Goal: Information Seeking & Learning: Learn about a topic

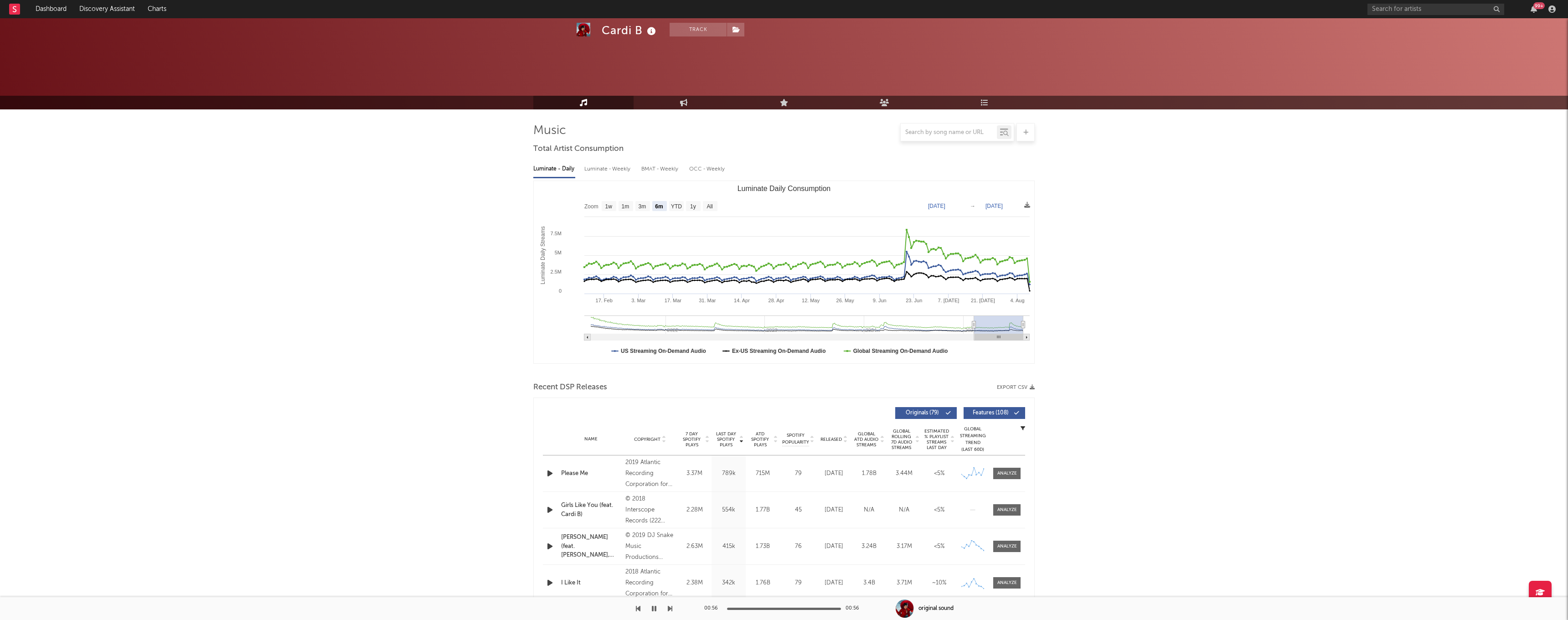
select select "6m"
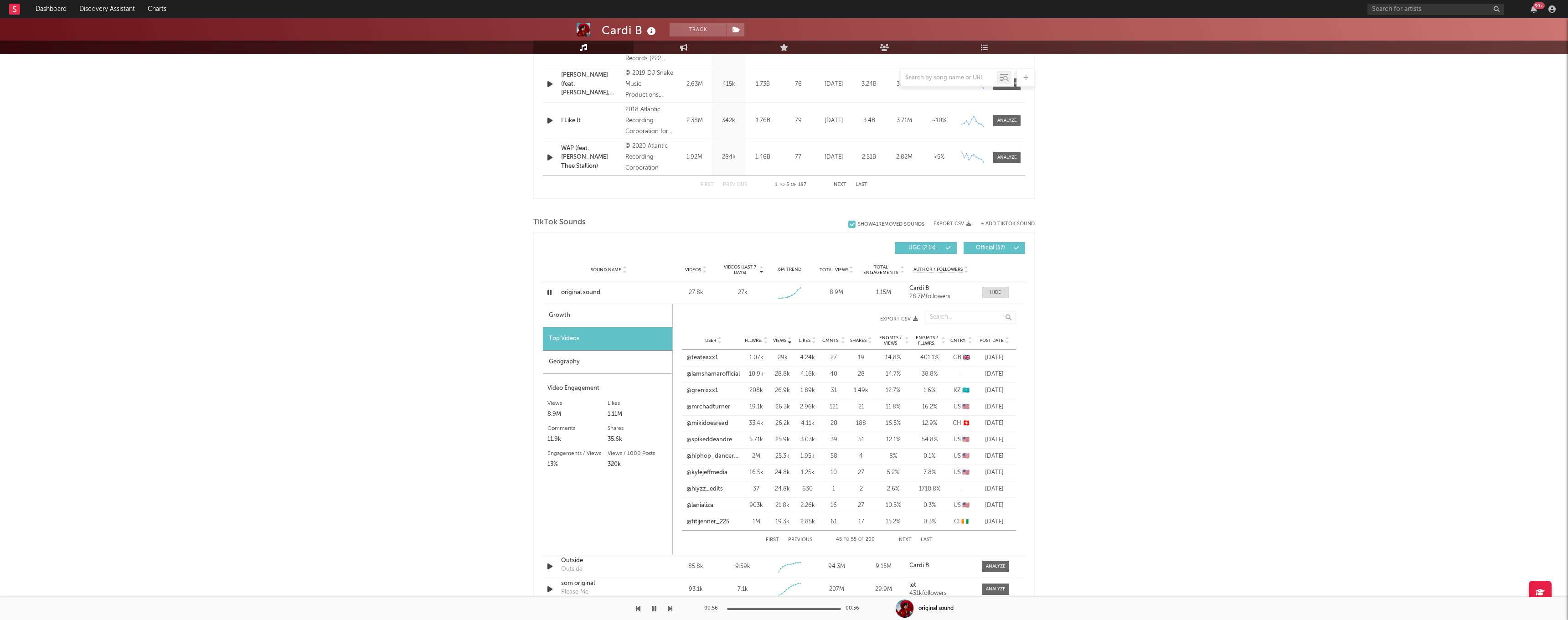
scroll to position [461, 0]
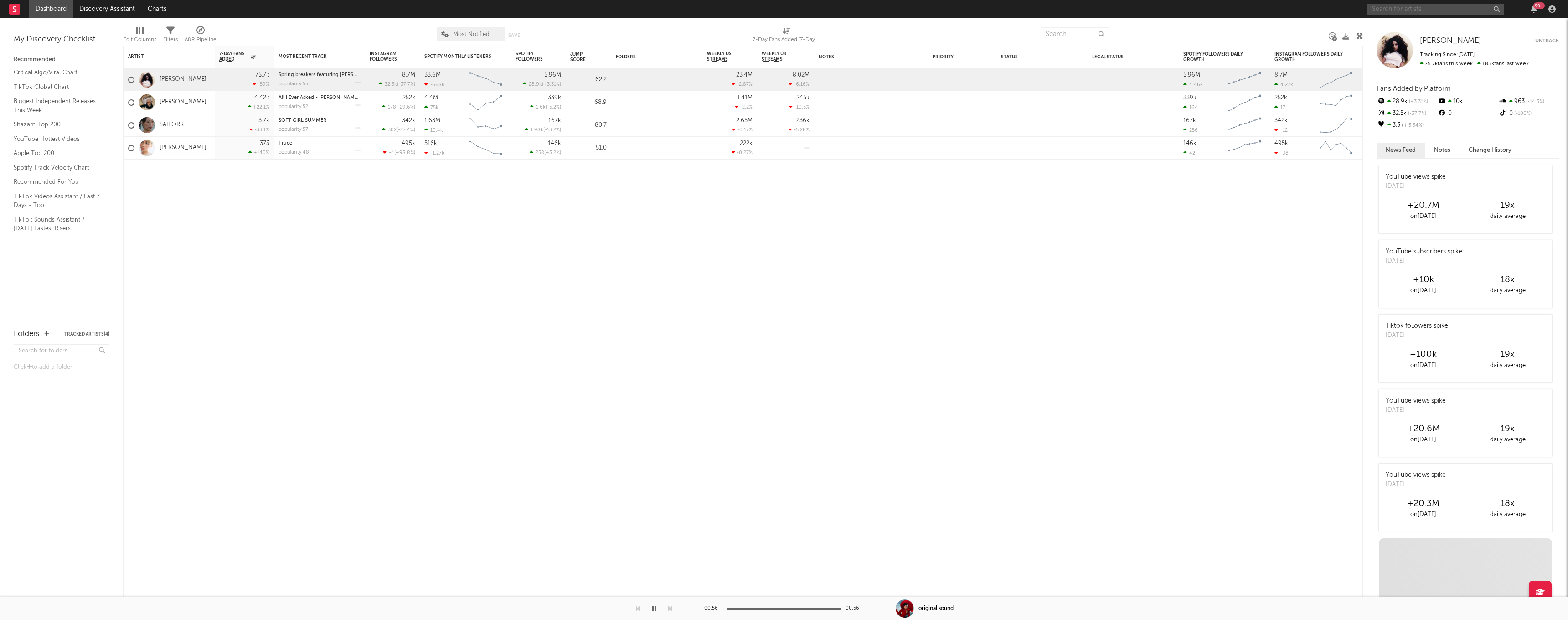
click at [1409, 9] on input "text" at bounding box center [1436, 9] width 137 height 12
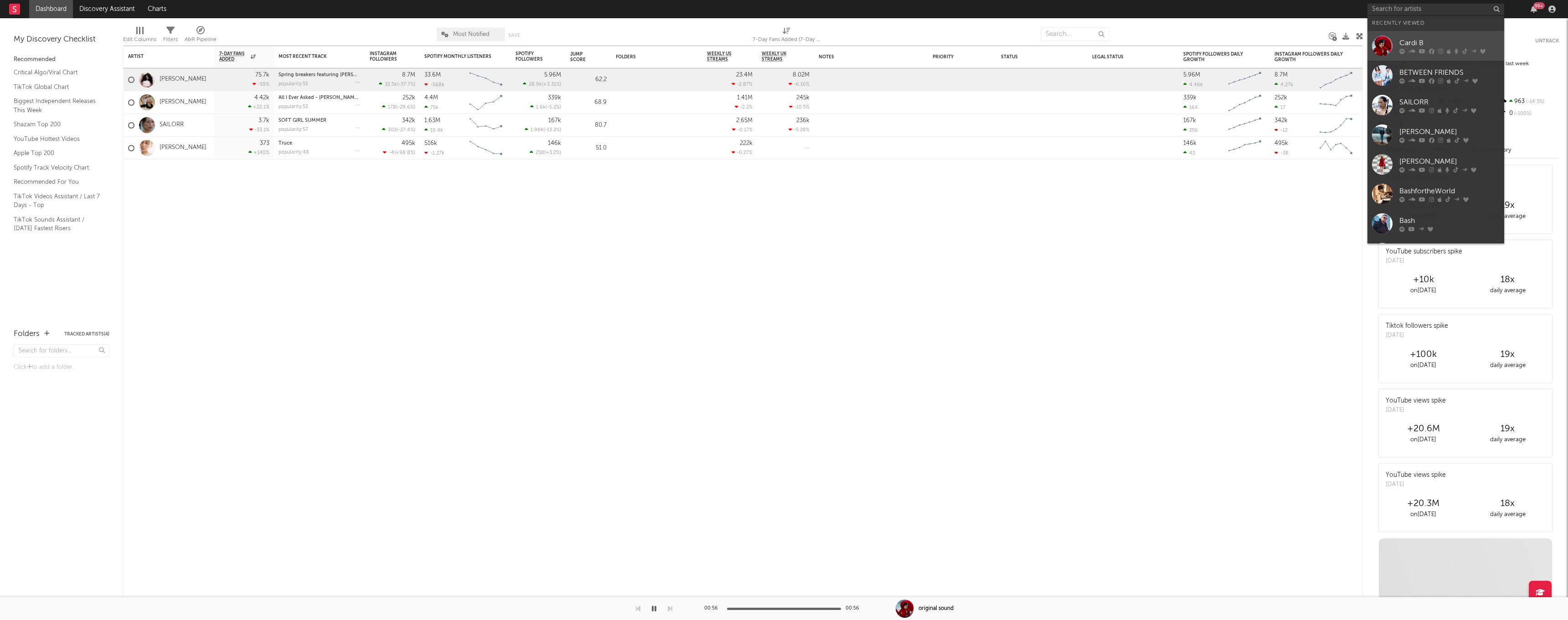
click at [1414, 40] on div "Cardi B" at bounding box center [1450, 43] width 101 height 11
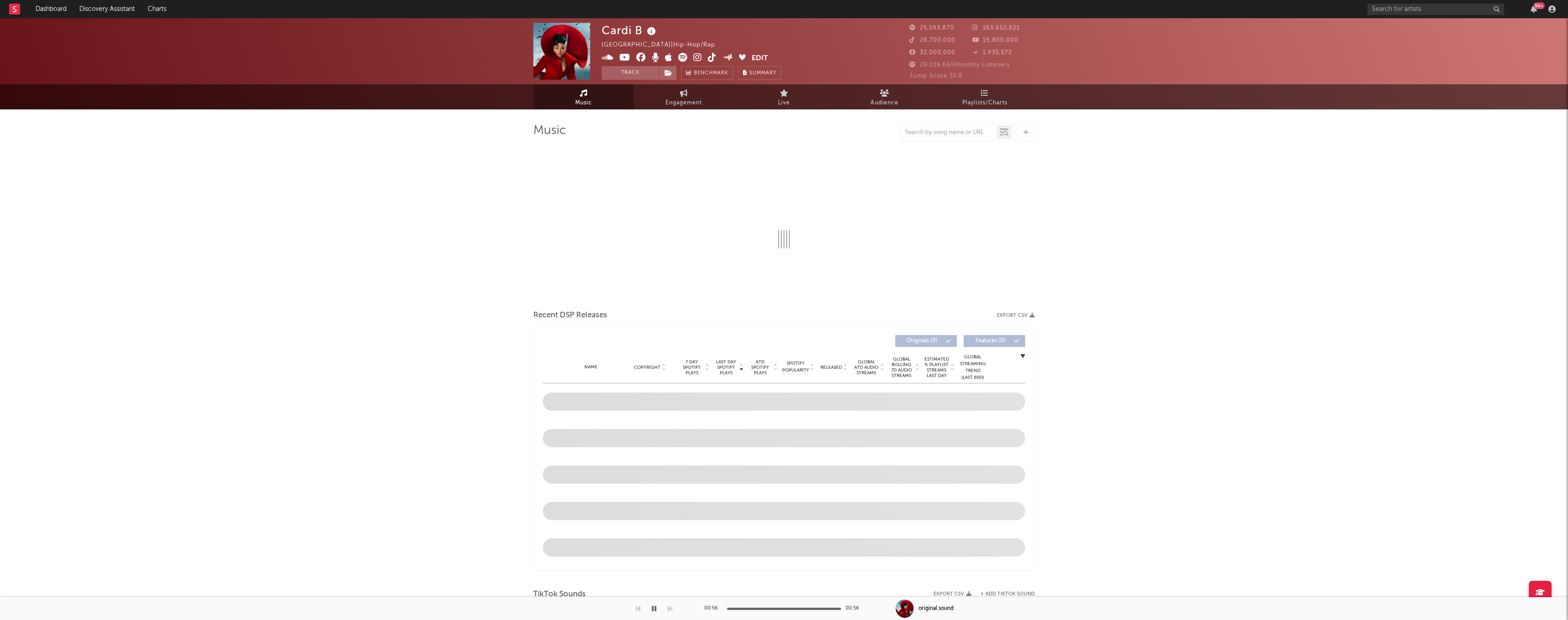
select select "6m"
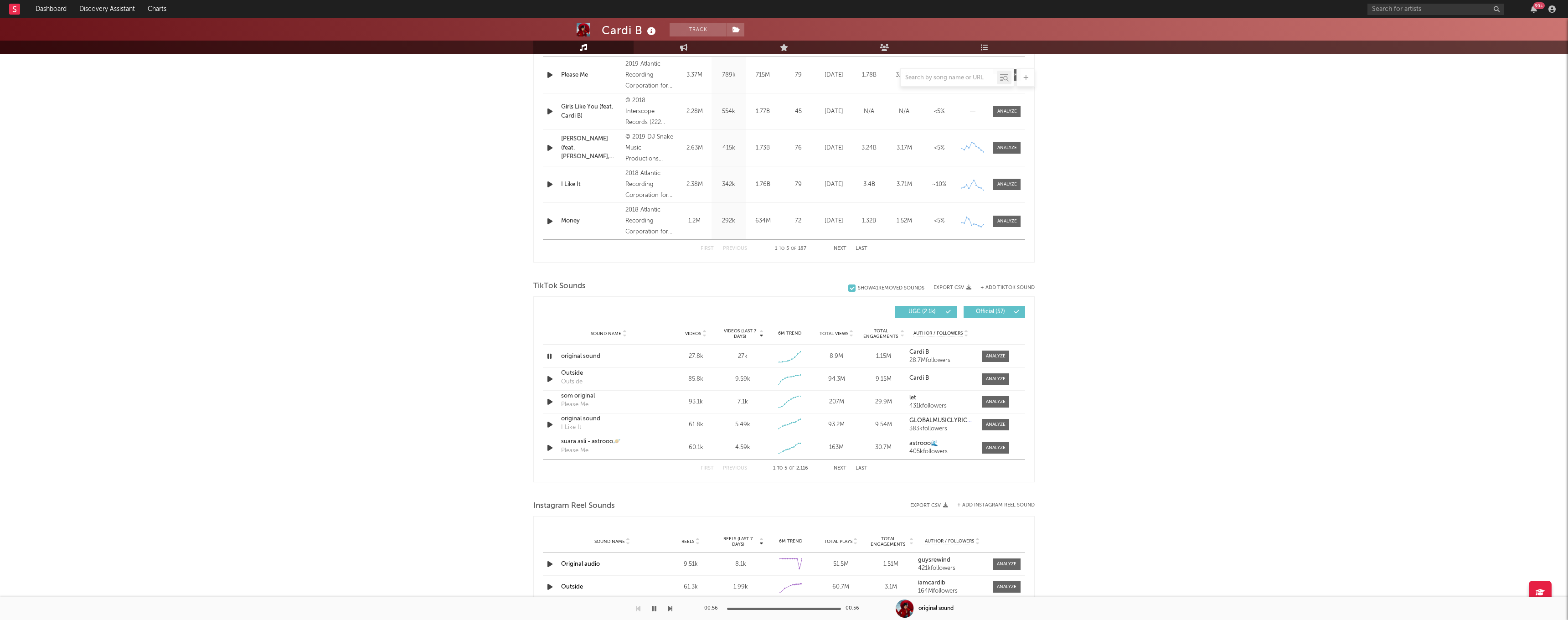
scroll to position [400, 0]
click at [546, 354] on icon "button" at bounding box center [549, 354] width 9 height 12
click at [546, 354] on icon "button" at bounding box center [550, 354] width 9 height 12
click at [546, 354] on icon "button" at bounding box center [549, 354] width 9 height 12
click at [548, 398] on icon "button" at bounding box center [550, 399] width 9 height 12
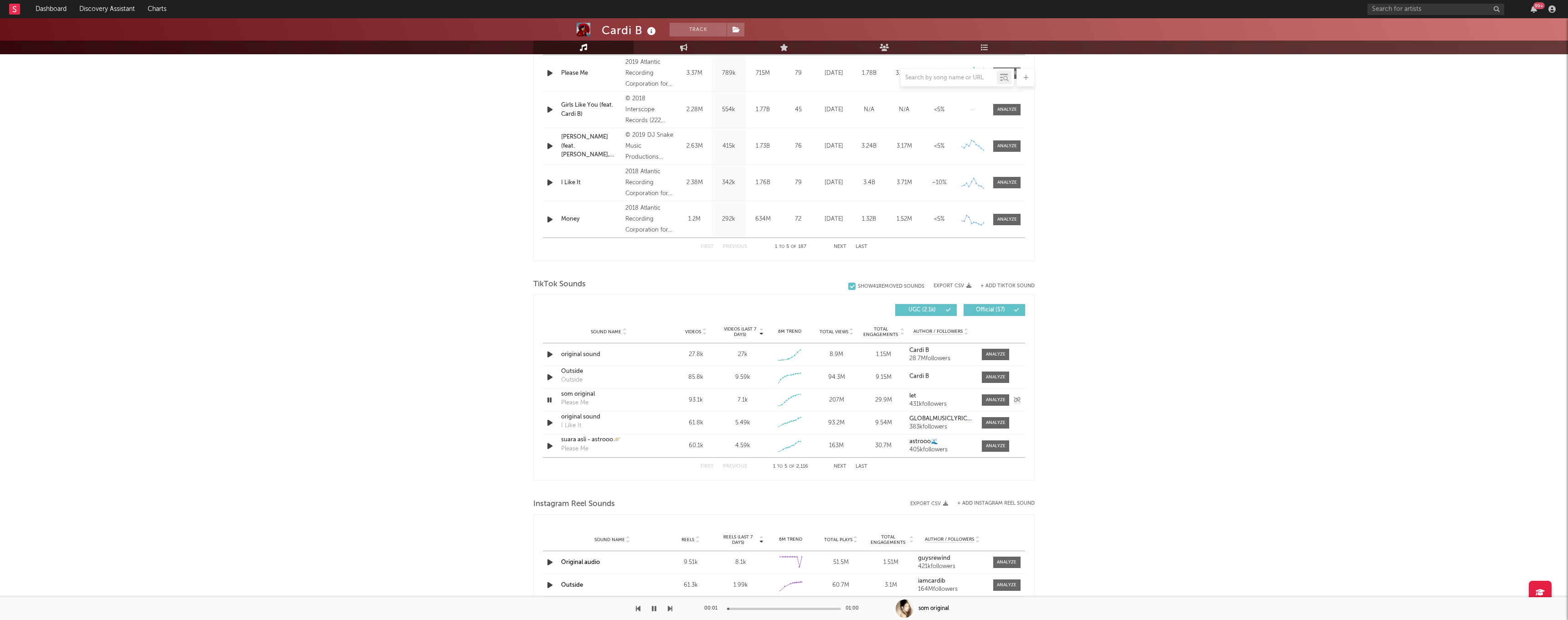
click at [551, 398] on icon "button" at bounding box center [549, 399] width 9 height 12
click at [548, 422] on icon "button" at bounding box center [550, 422] width 9 height 12
click at [550, 448] on icon "button" at bounding box center [550, 446] width 9 height 12
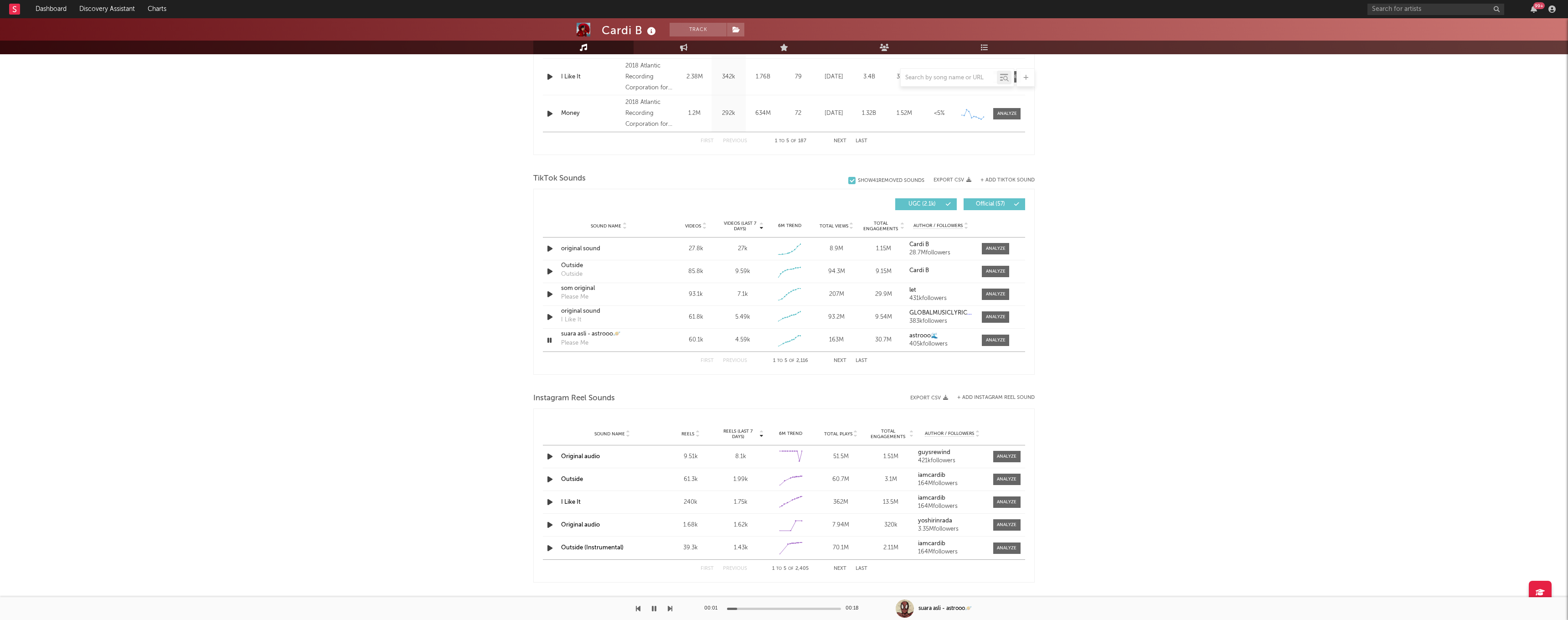
scroll to position [509, 0]
click at [550, 312] on icon "button" at bounding box center [550, 314] width 9 height 12
click at [996, 312] on div at bounding box center [996, 313] width 20 height 7
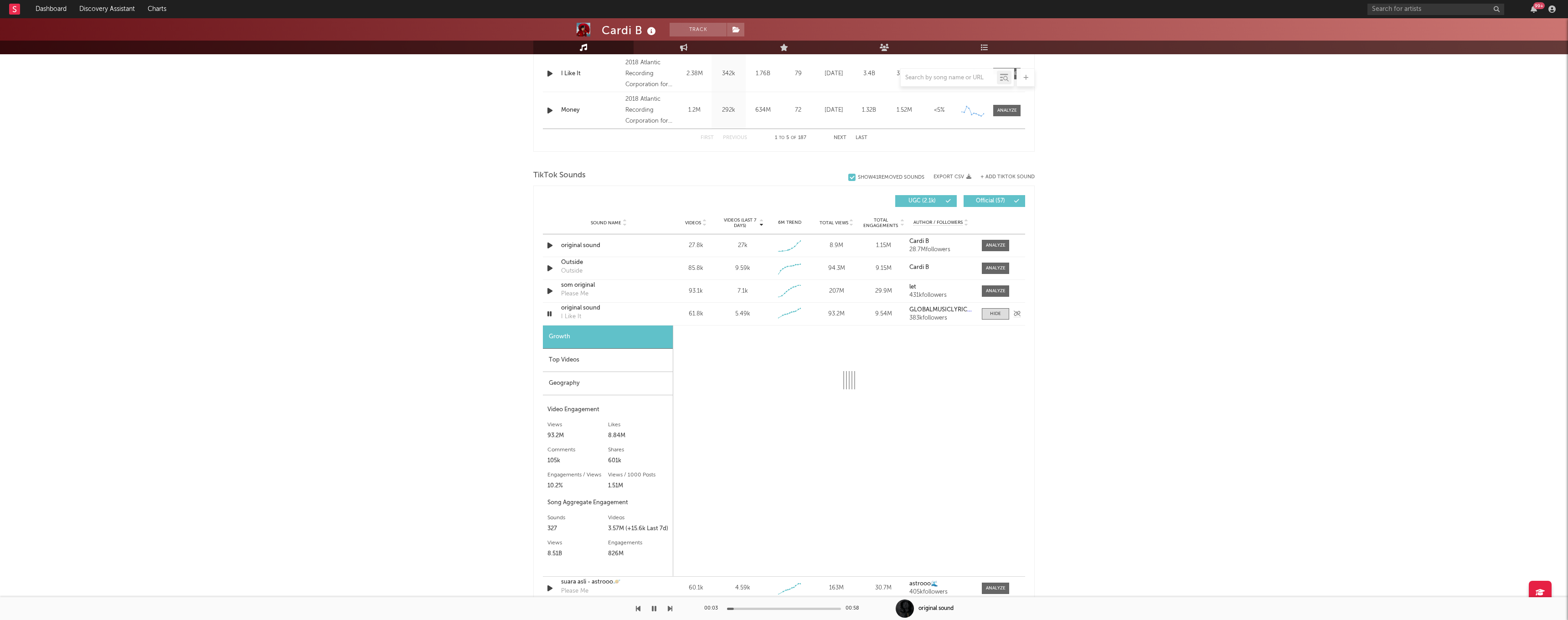
click at [548, 315] on icon "button" at bounding box center [549, 314] width 9 height 12
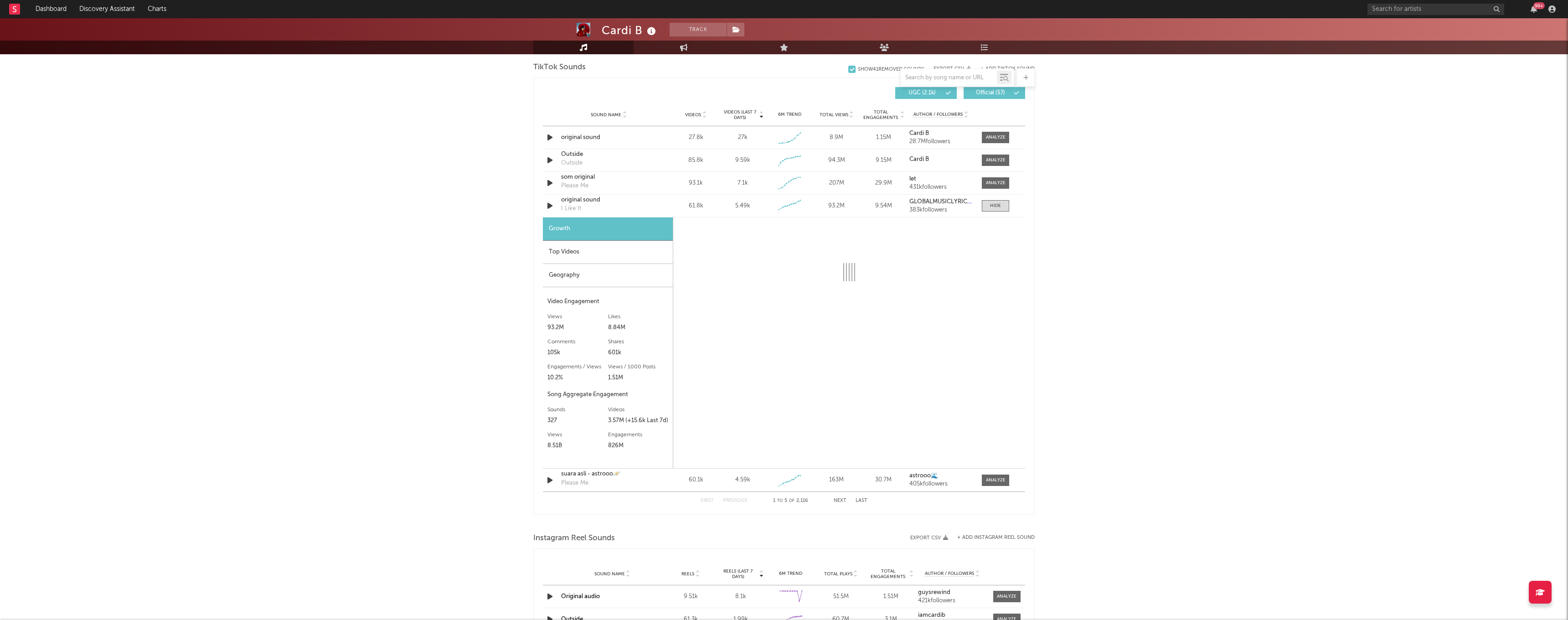
scroll to position [617, 0]
select select "6m"
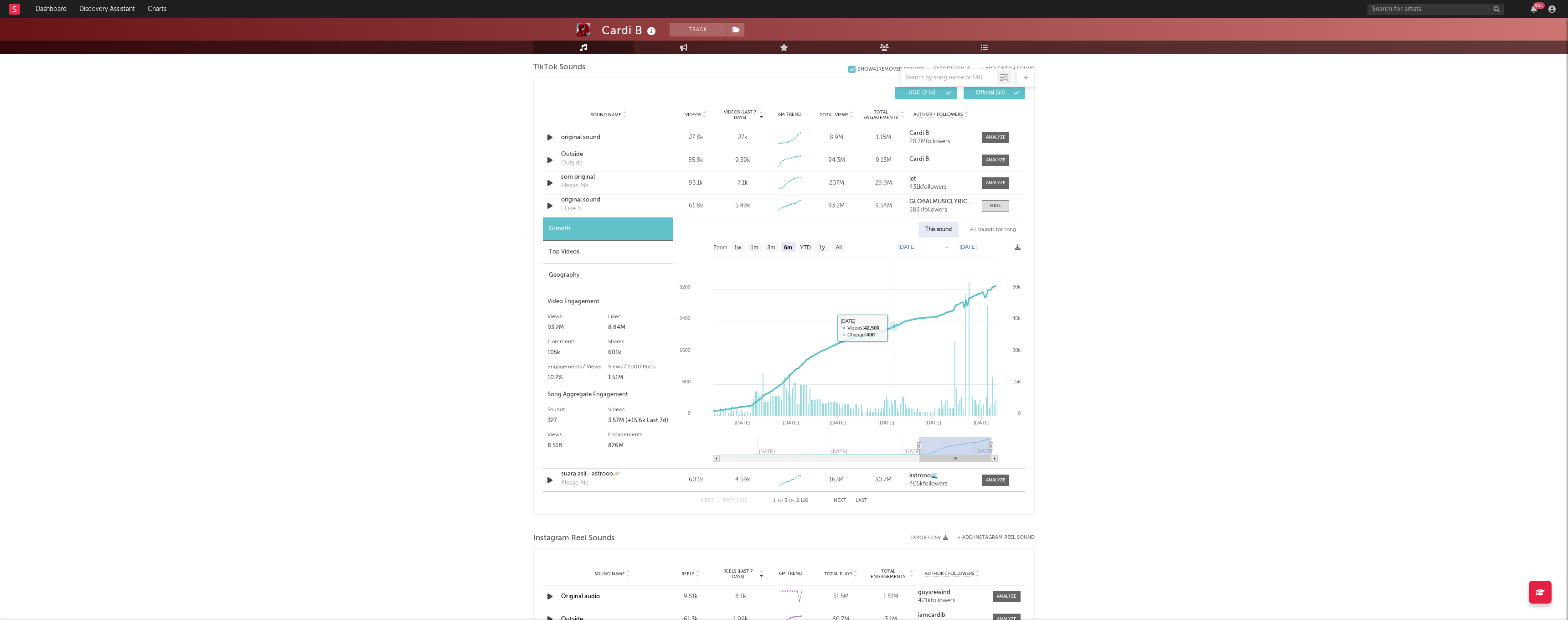
click at [894, 327] on icon at bounding box center [894, 326] width 4 height 4
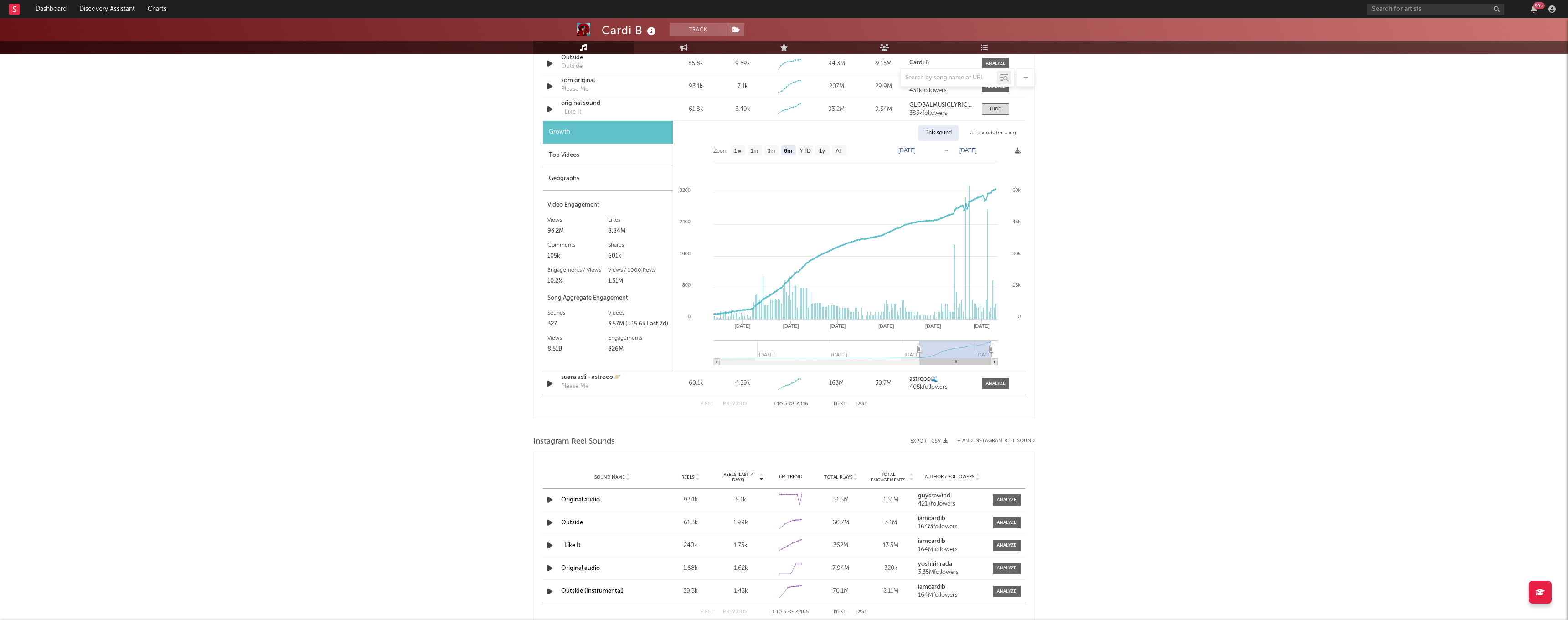
scroll to position [714, 0]
click at [999, 379] on div at bounding box center [996, 382] width 20 height 7
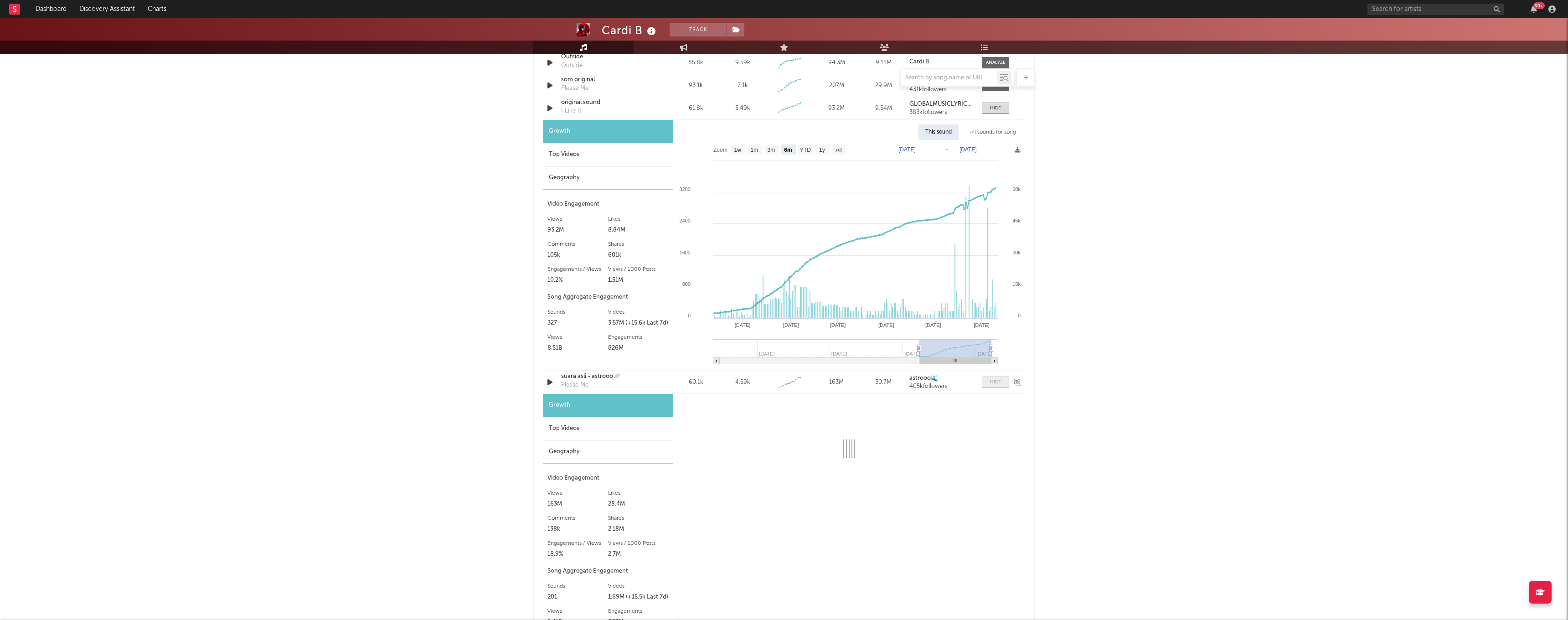
select select "1w"
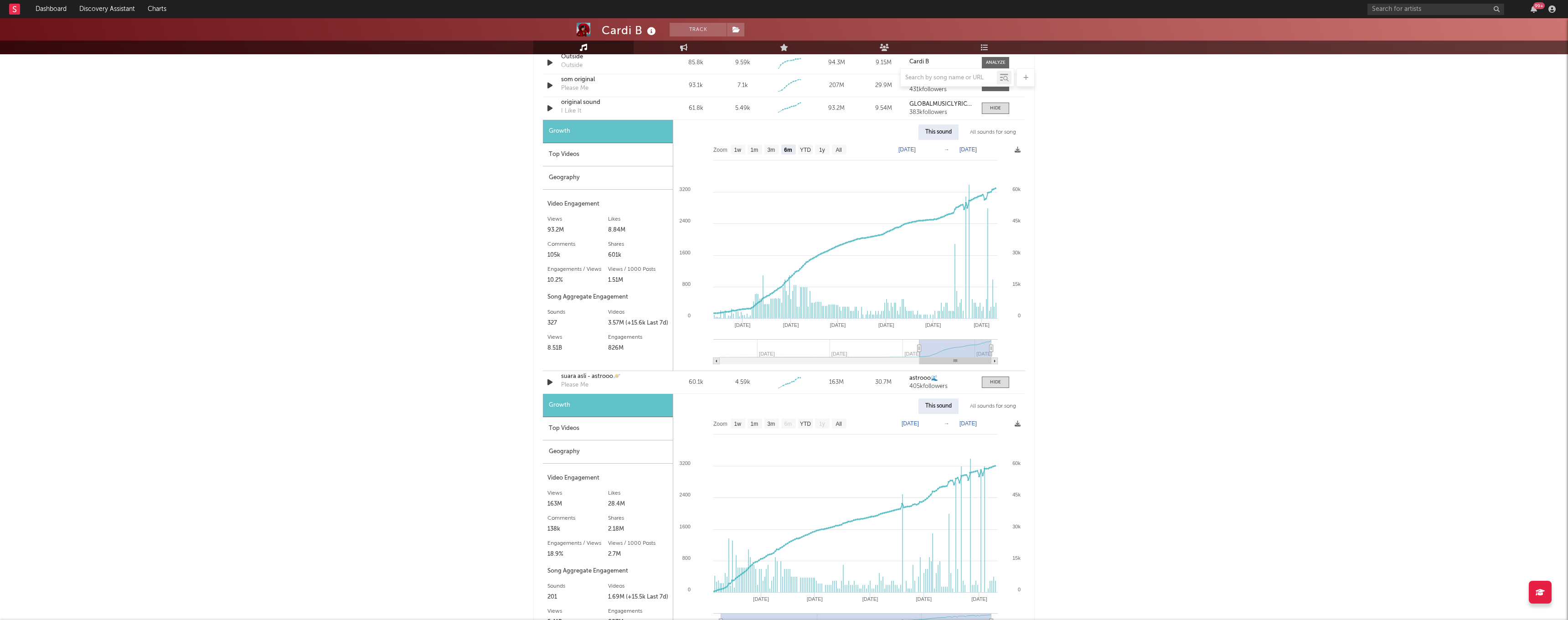
click at [570, 431] on div "Top Videos" at bounding box center [608, 429] width 130 height 24
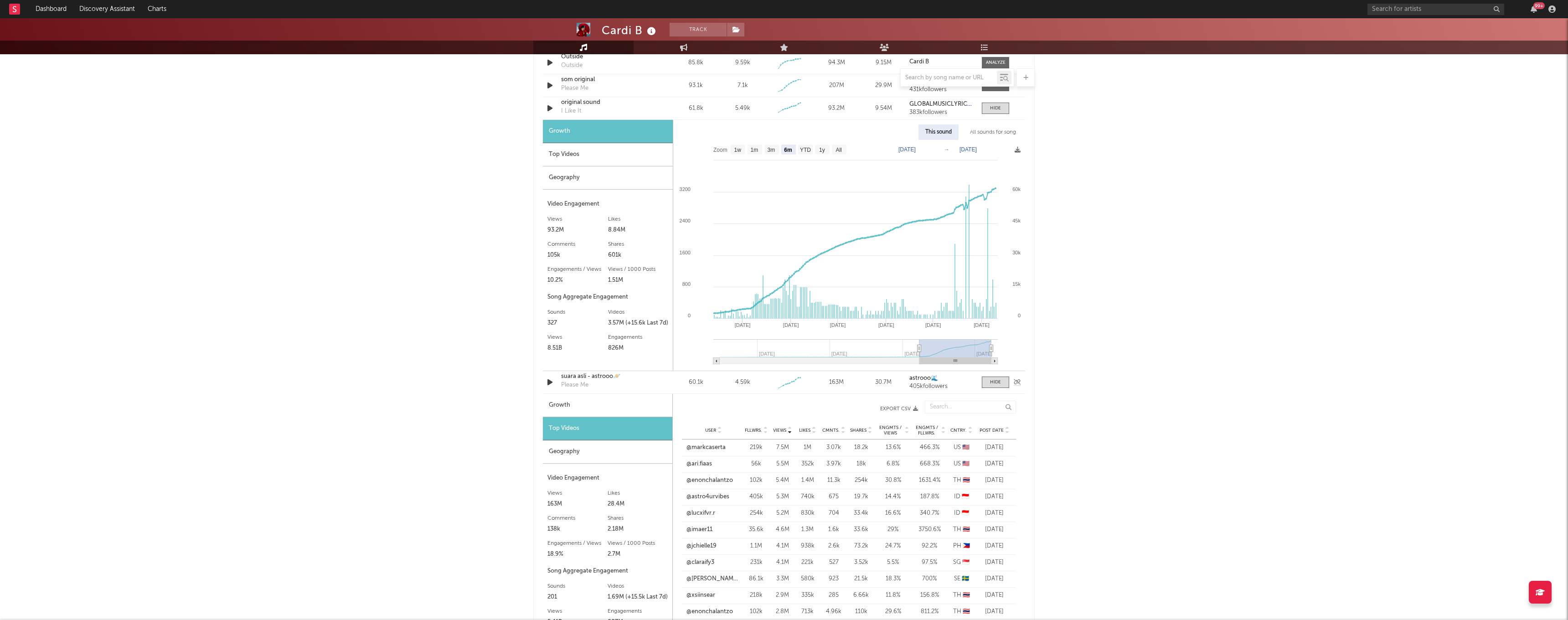
click at [552, 381] on icon "button" at bounding box center [550, 382] width 9 height 12
click at [550, 381] on icon "button" at bounding box center [549, 382] width 9 height 12
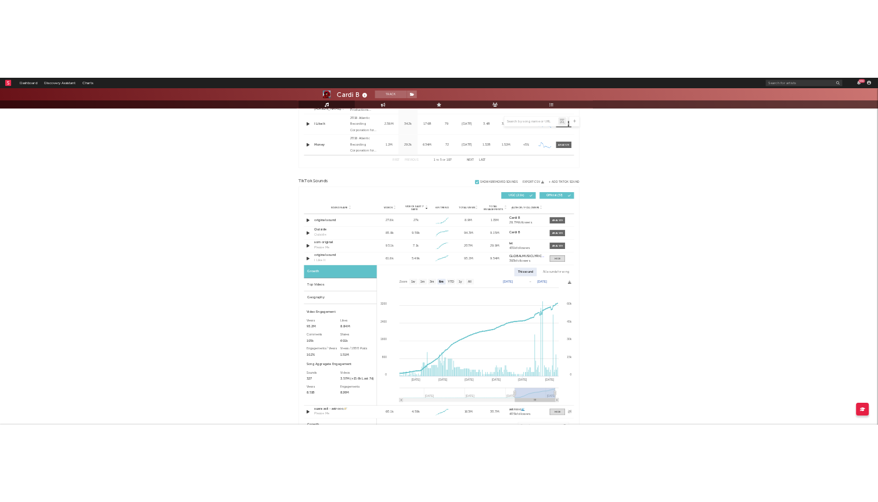
scroll to position [636, 0]
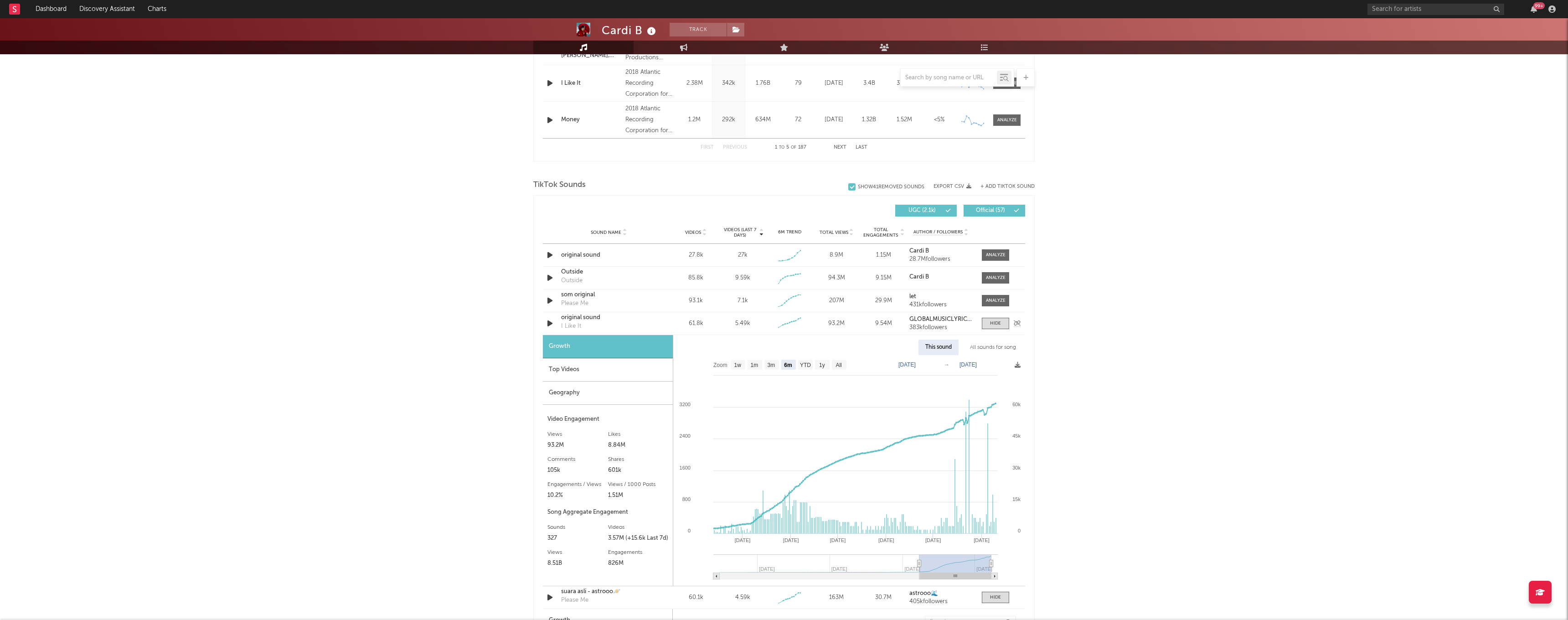
click at [549, 324] on icon "button" at bounding box center [550, 323] width 9 height 12
click at [549, 324] on icon "button" at bounding box center [549, 323] width 9 height 12
click at [590, 377] on div "Top Videos" at bounding box center [608, 370] width 130 height 24
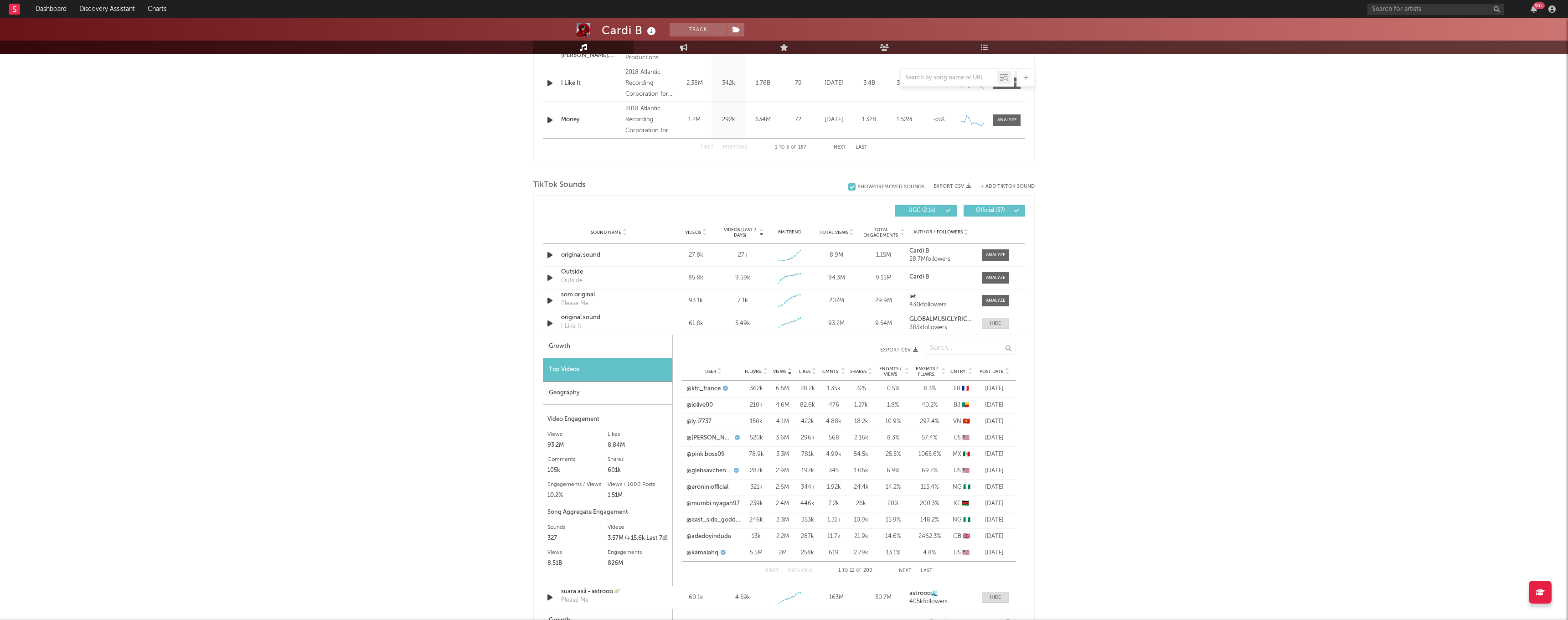
click at [696, 390] on link "@kfc_france" at bounding box center [704, 388] width 35 height 9
click at [709, 407] on link "@lolive00" at bounding box center [700, 405] width 27 height 9
click at [700, 425] on link "@ly.l7737" at bounding box center [699, 421] width 25 height 9
click at [706, 487] on link "@eroniniofficial" at bounding box center [707, 487] width 42 height 9
